Goal: Information Seeking & Learning: Check status

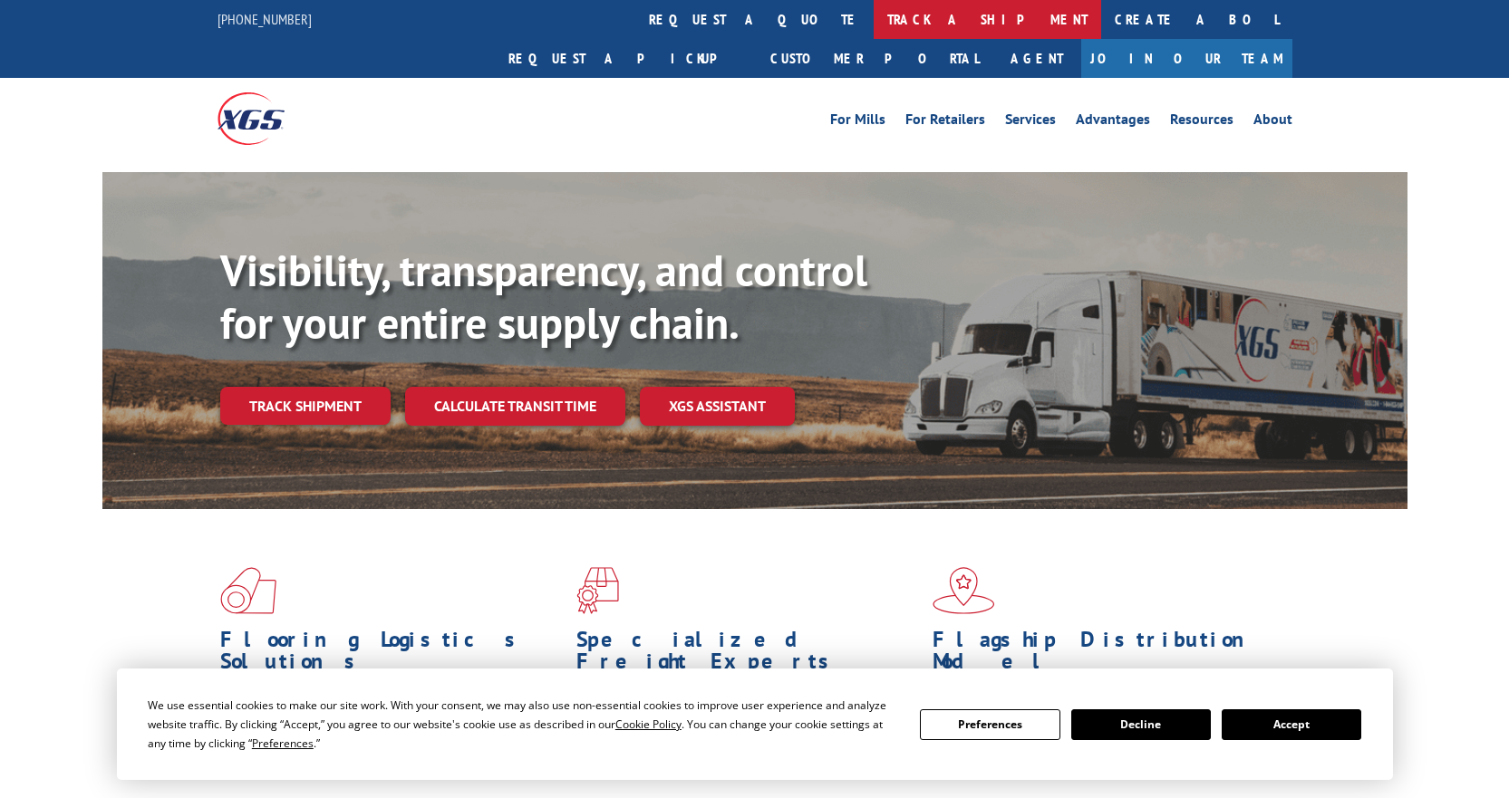
click at [873, 15] on link "track a shipment" at bounding box center [986, 19] width 227 height 39
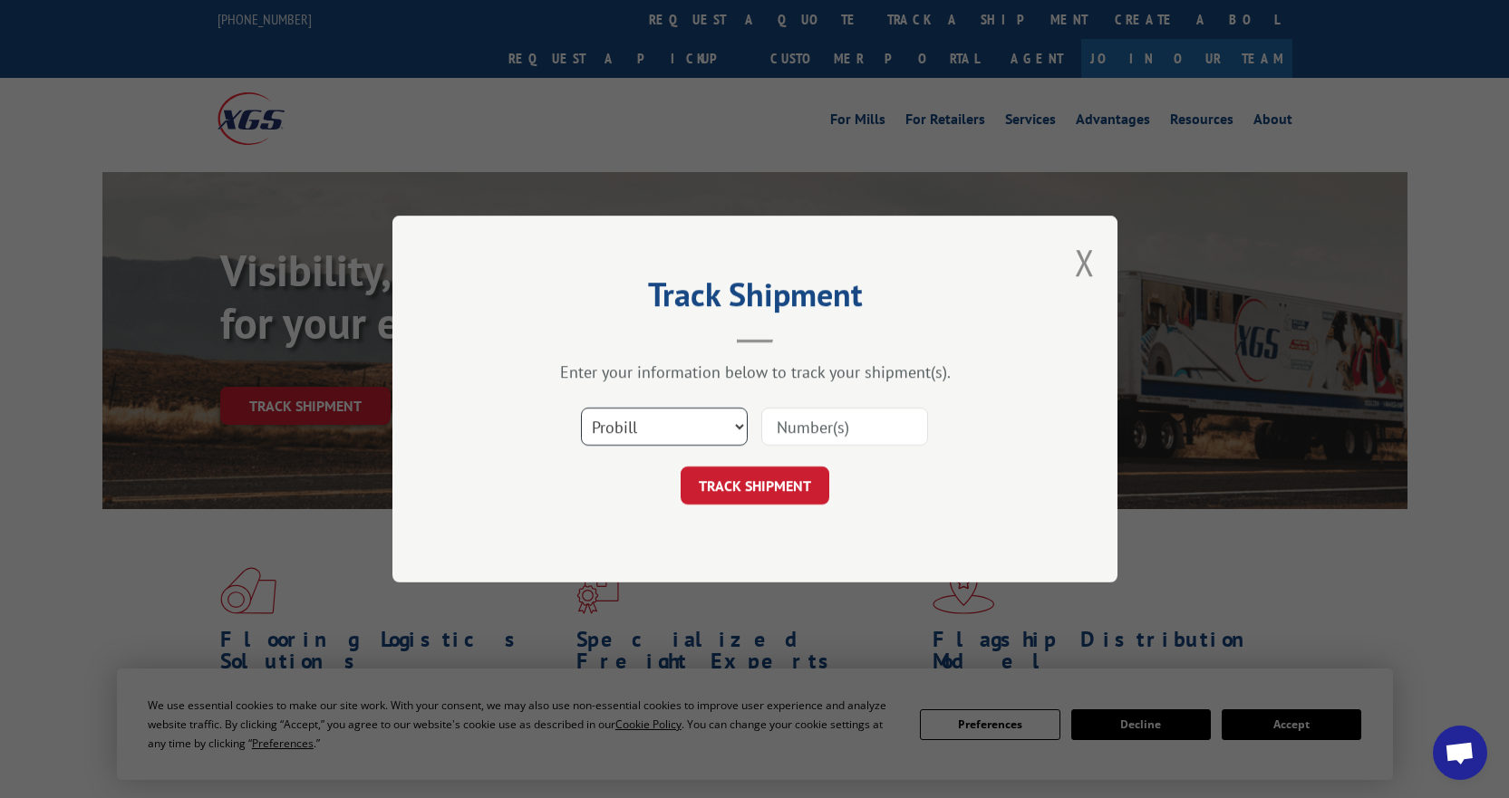
click at [646, 410] on select "Select category... Probill BOL PO" at bounding box center [664, 427] width 167 height 38
click at [581, 408] on select "Select category... Probill BOL PO" at bounding box center [664, 427] width 167 height 38
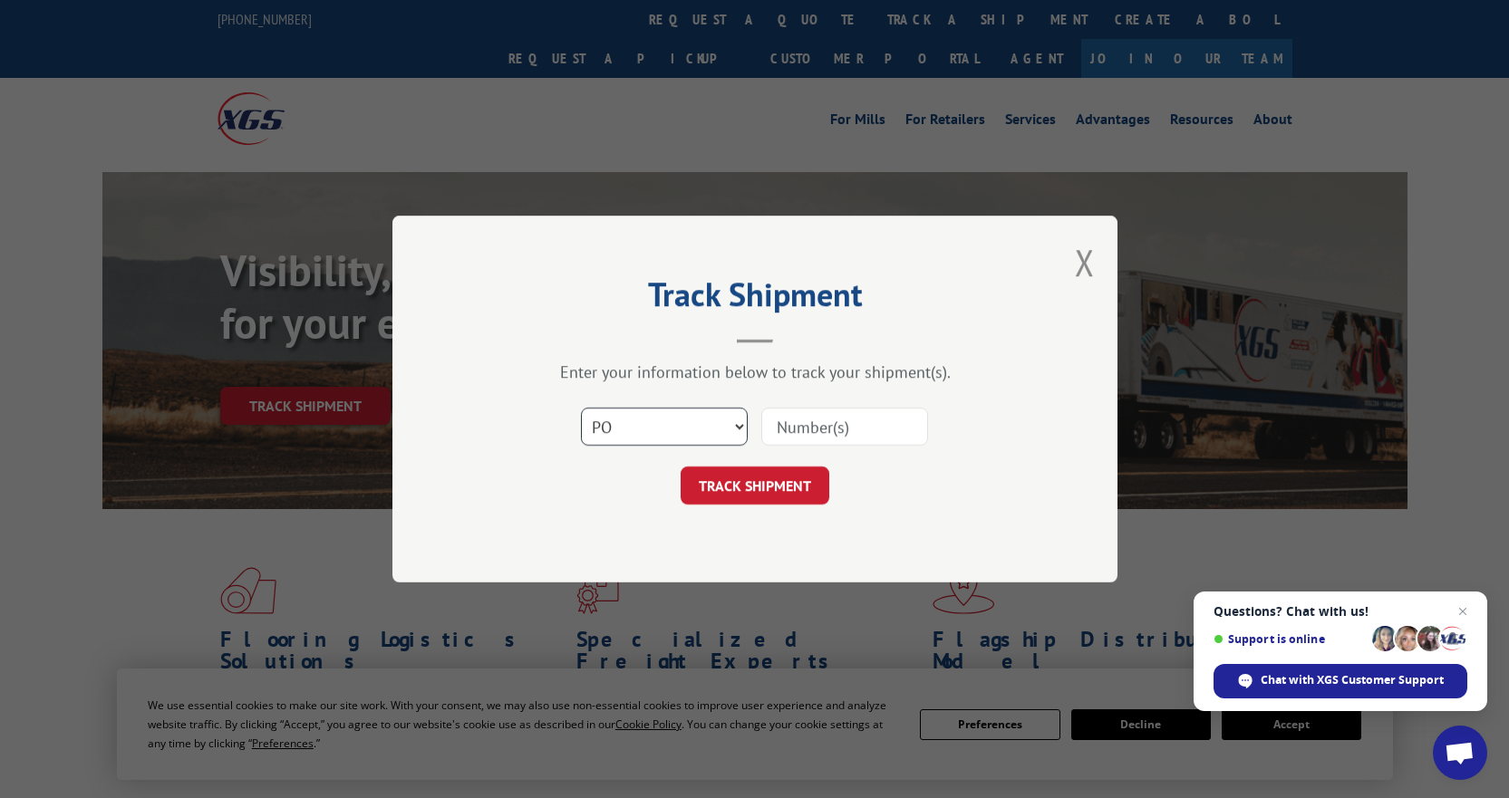
drag, startPoint x: 645, startPoint y: 410, endPoint x: 646, endPoint y: 420, distance: 10.0
click at [646, 410] on select "Select category... Probill BOL PO" at bounding box center [664, 427] width 167 height 38
select select "bol"
click at [581, 408] on select "Select category... Probill BOL PO" at bounding box center [664, 427] width 167 height 38
click at [810, 424] on input at bounding box center [844, 427] width 167 height 38
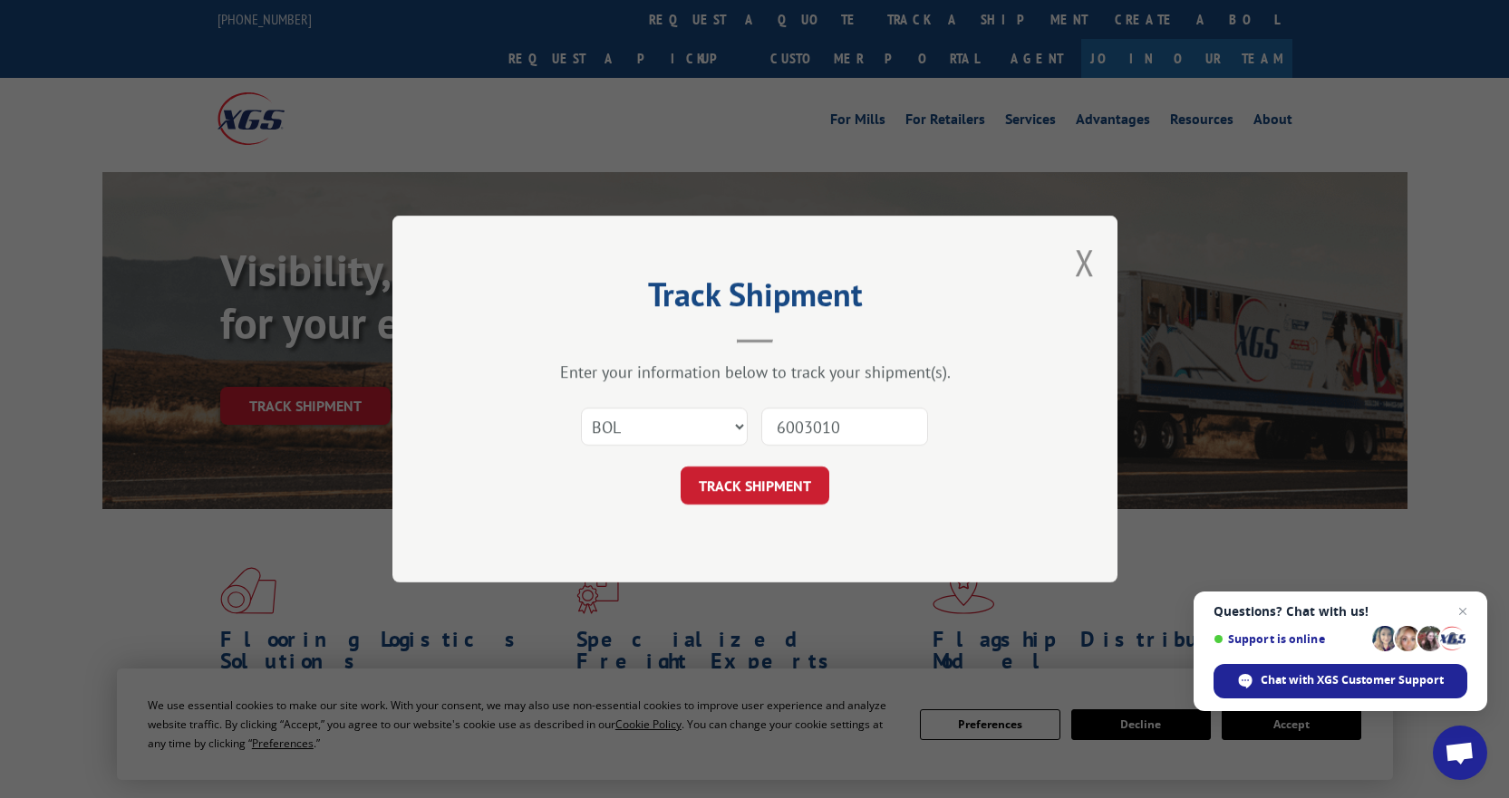
type input "6003010"
click at [680, 467] on button "TRACK SHIPMENT" at bounding box center [754, 486] width 149 height 38
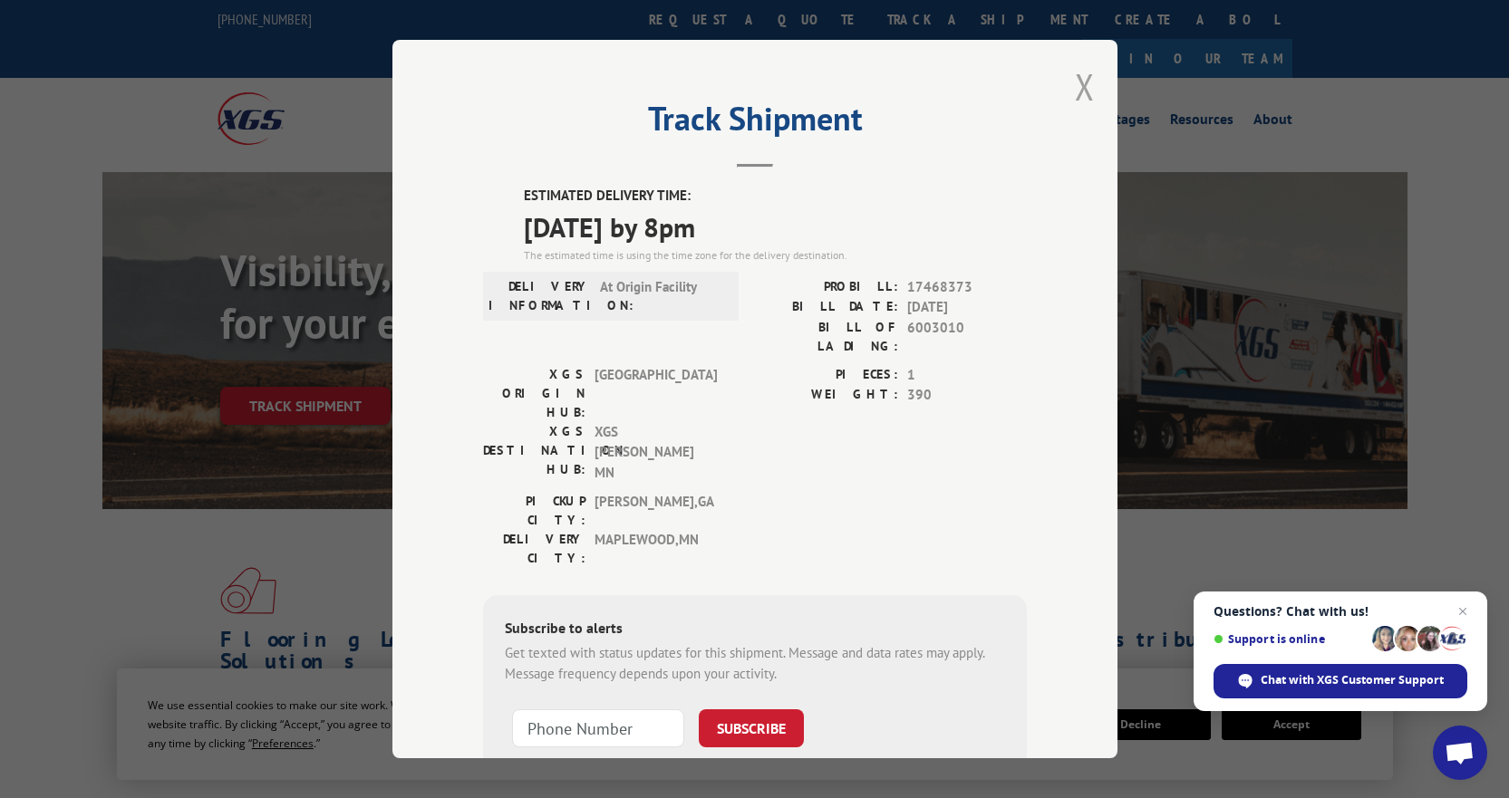
click at [1083, 81] on button "Close modal" at bounding box center [1085, 87] width 20 height 48
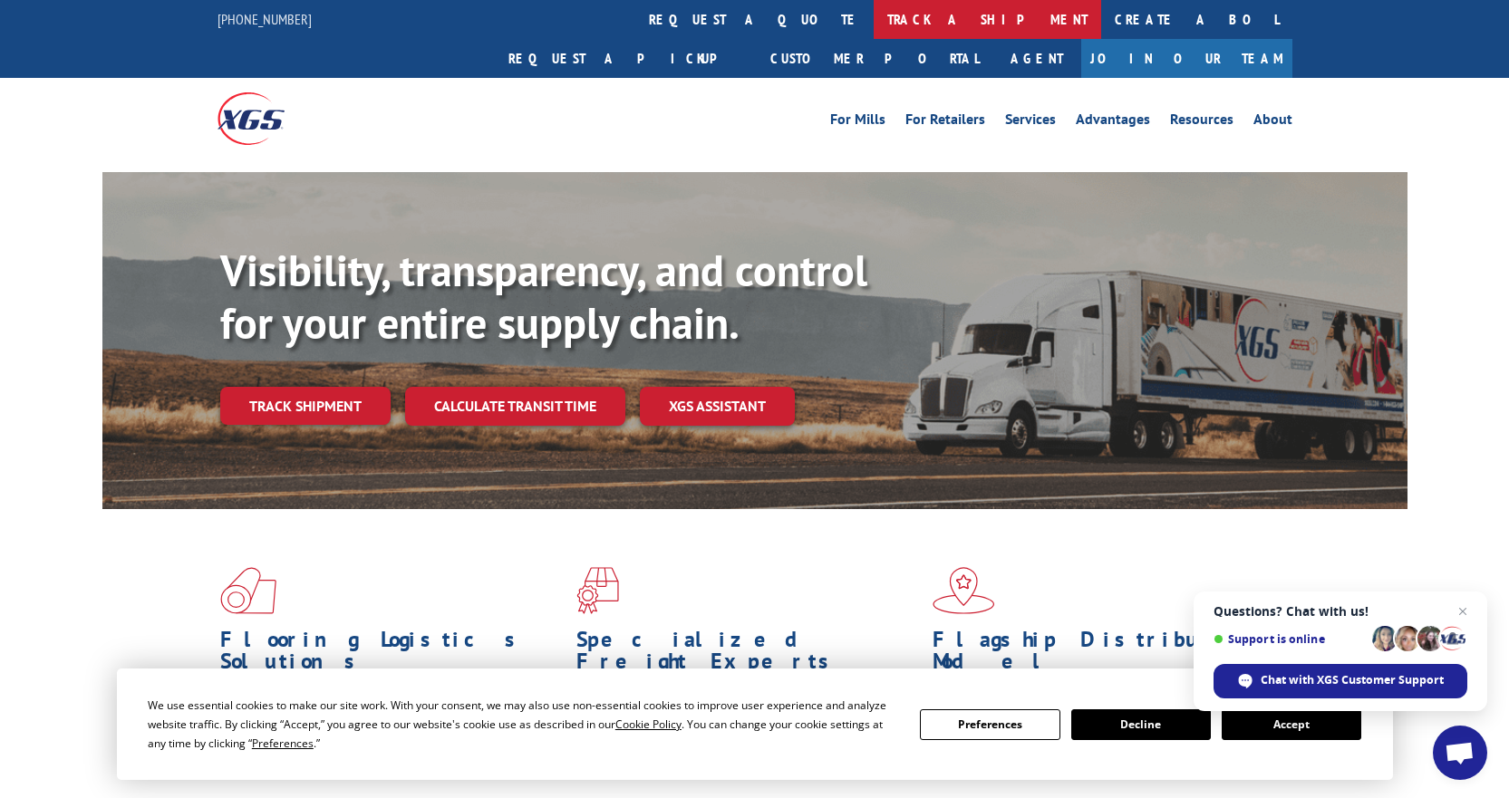
click at [873, 16] on link "track a shipment" at bounding box center [986, 19] width 227 height 39
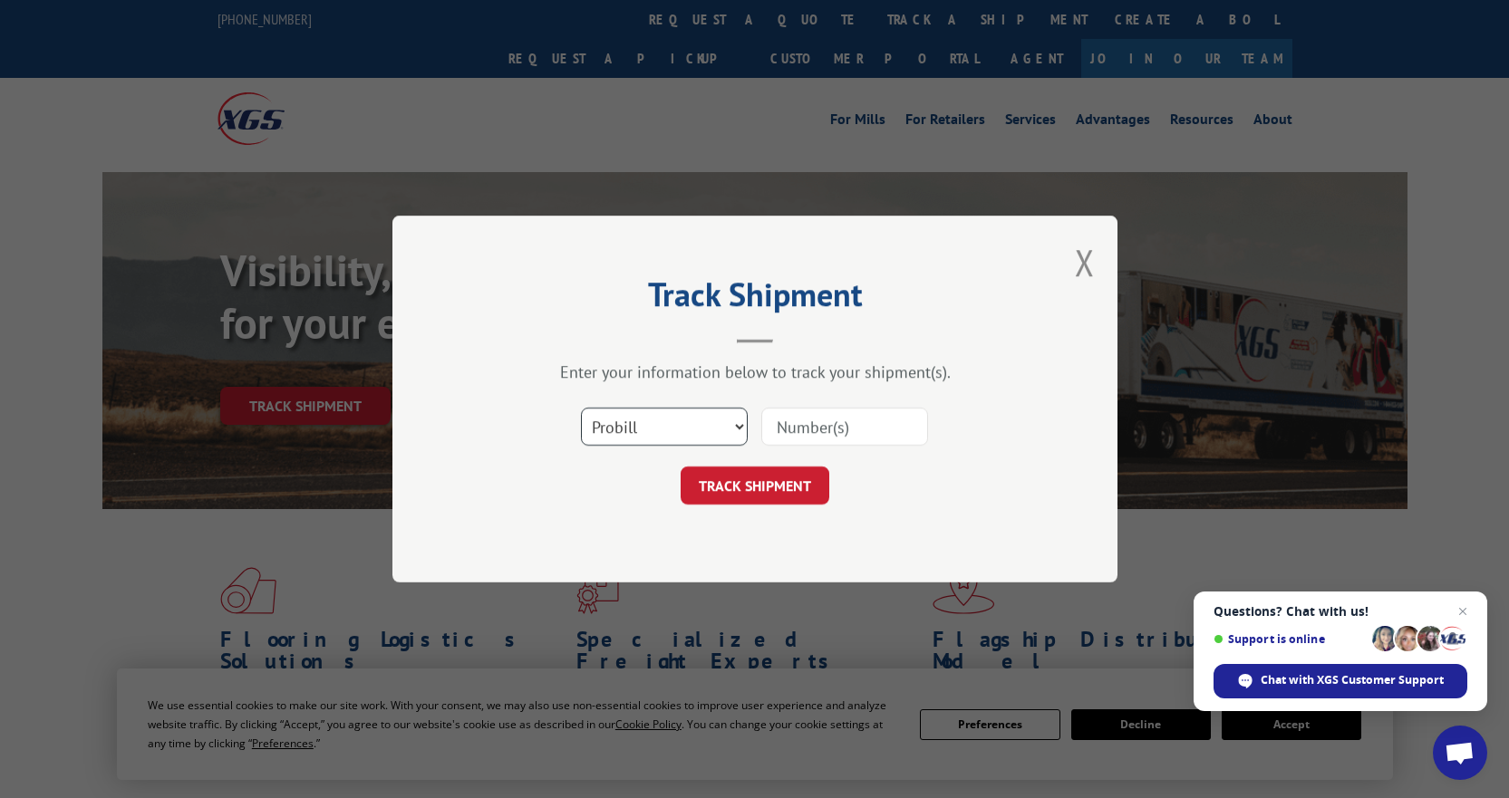
click at [637, 426] on select "Select category... Probill BOL PO" at bounding box center [664, 427] width 167 height 38
select select "bol"
click at [581, 408] on select "Select category... Probill BOL PO" at bounding box center [664, 427] width 167 height 38
click at [832, 424] on input at bounding box center [844, 427] width 167 height 38
type input "440897"
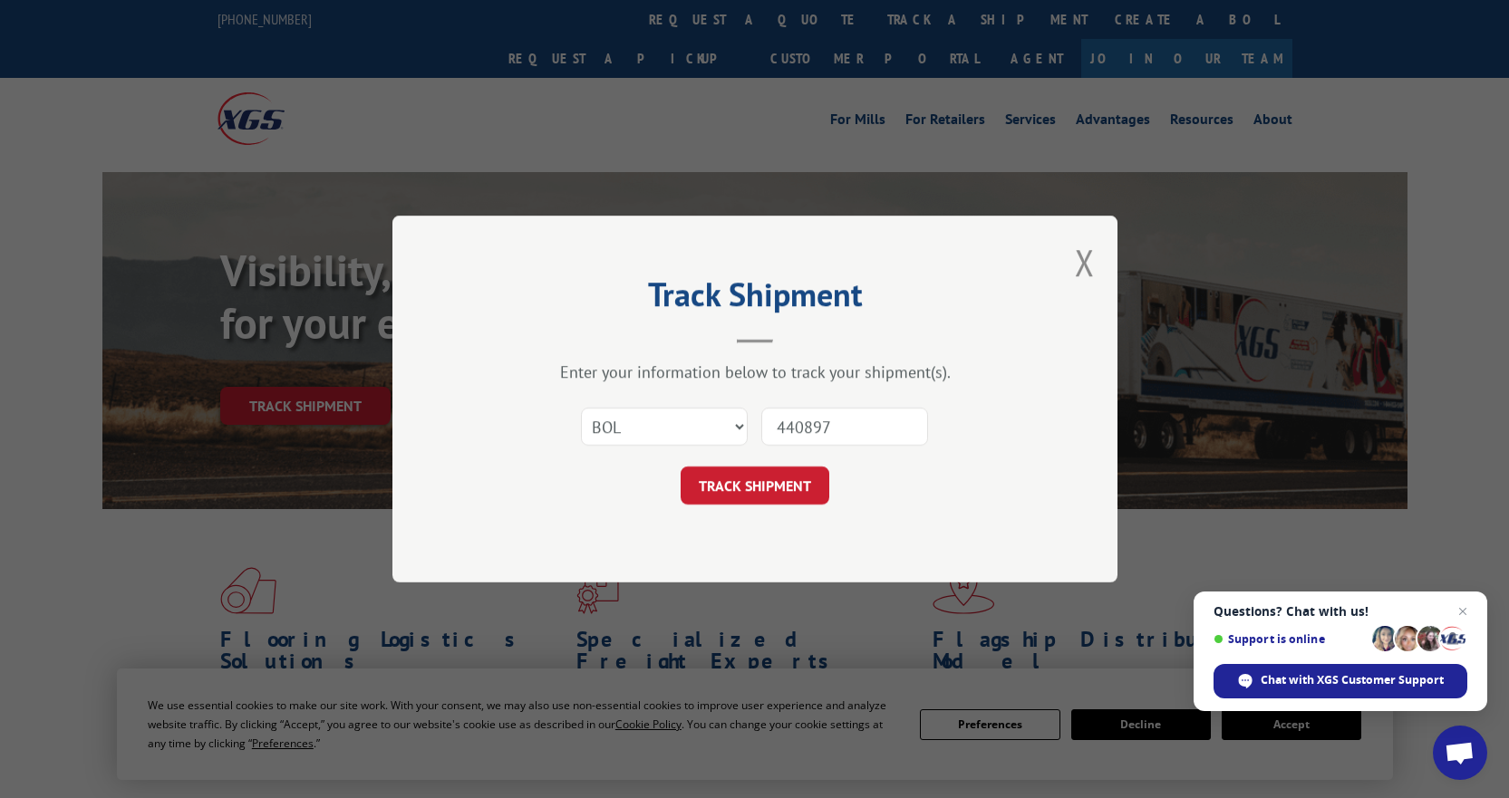
click at [680, 467] on button "TRACK SHIPMENT" at bounding box center [754, 486] width 149 height 38
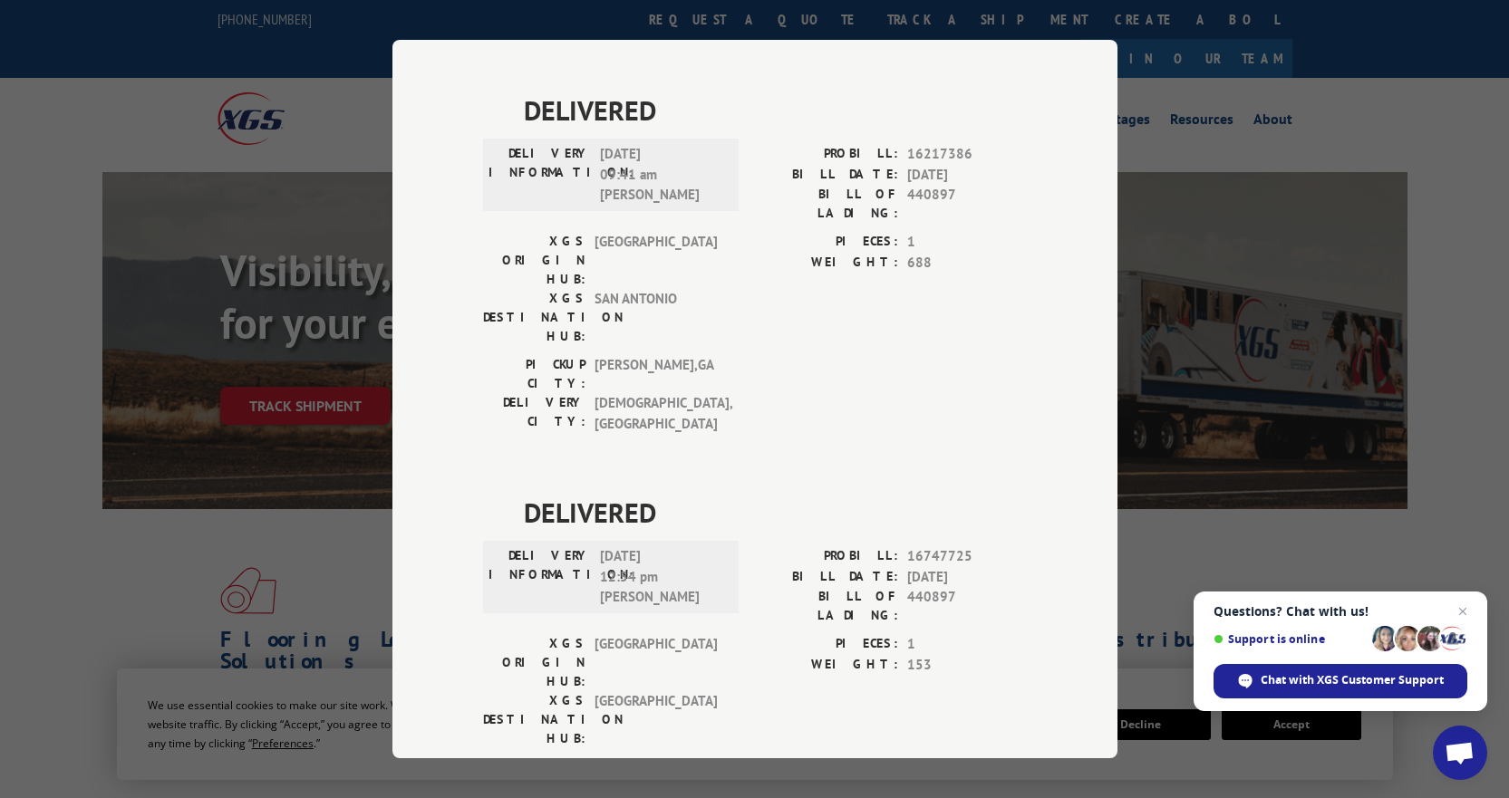
scroll to position [1580, 0]
